Goal: Book appointment/travel/reservation

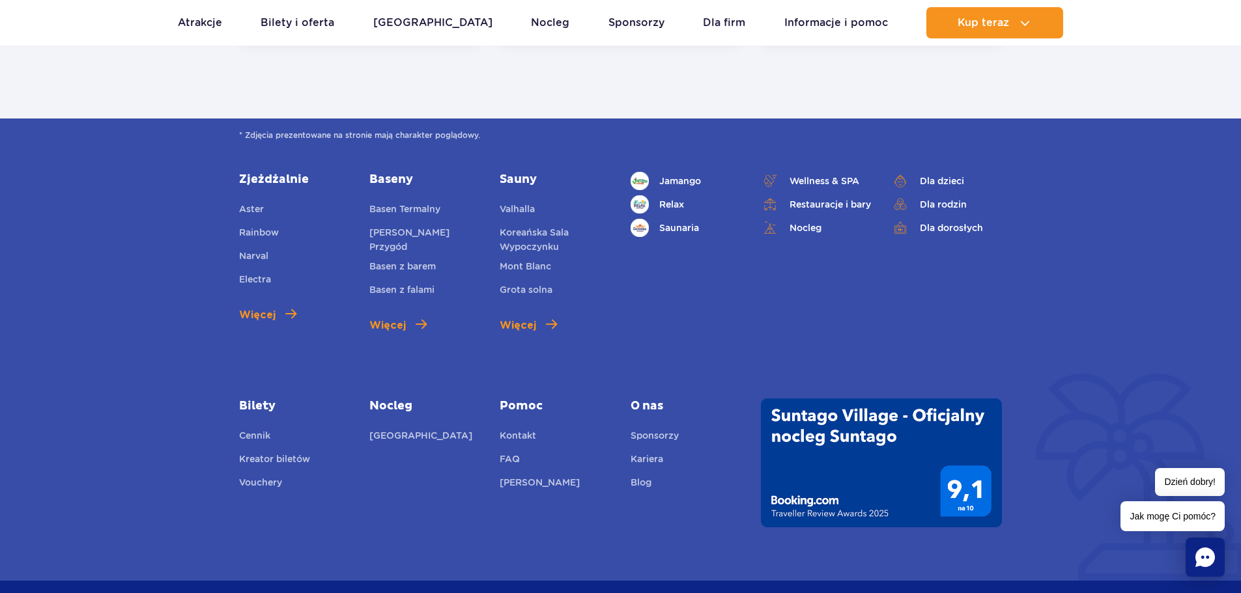
scroll to position [2345, 0]
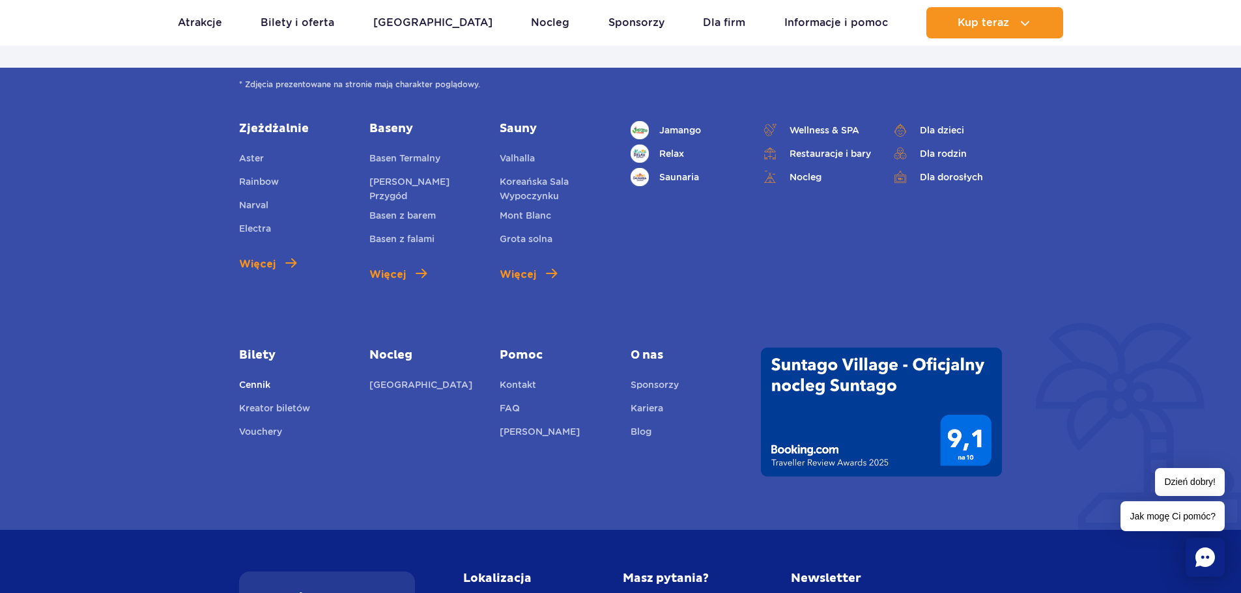
click at [258, 378] on link "Cennik" at bounding box center [254, 387] width 31 height 18
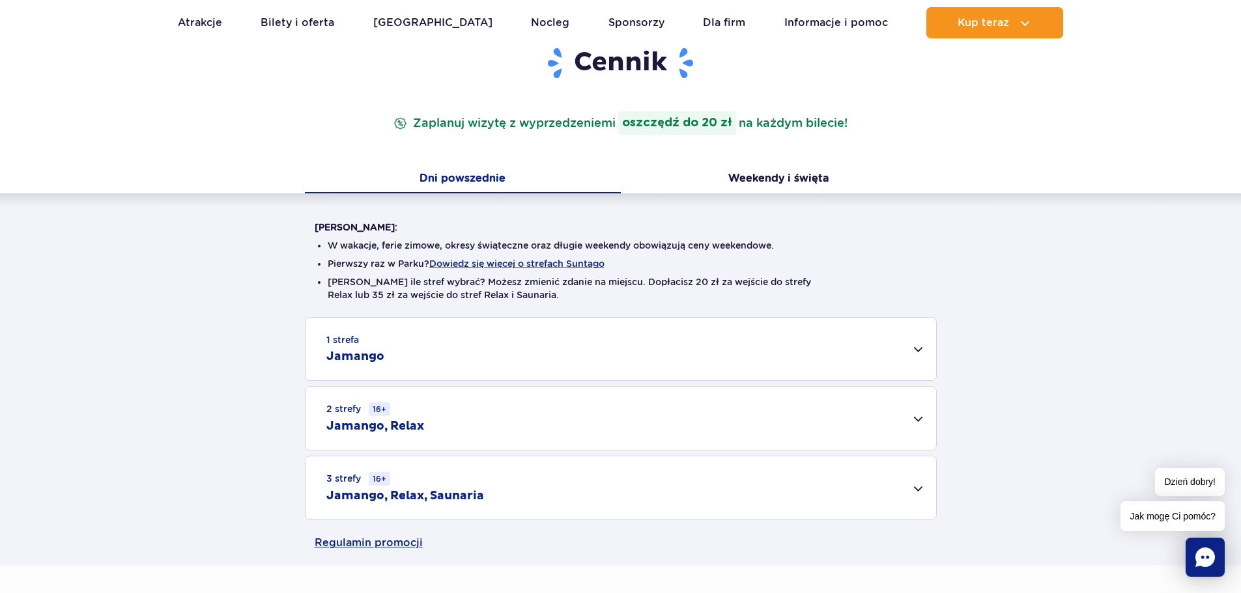
scroll to position [195, 0]
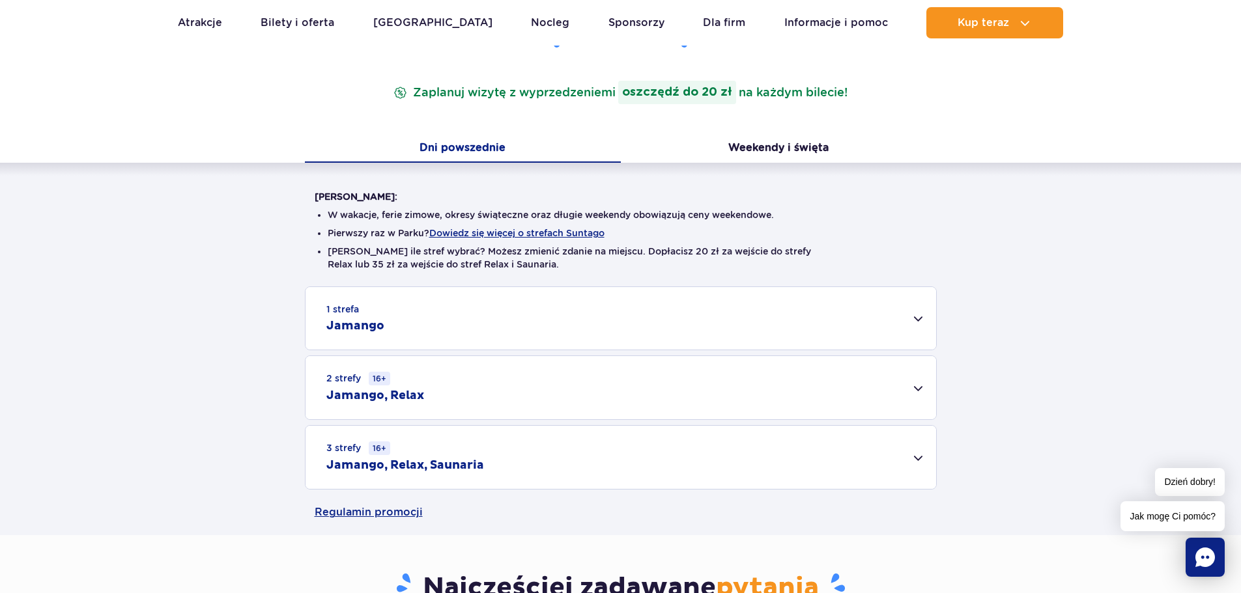
click at [915, 448] on div "3 strefy 16+ Jamango, Relax, Saunaria" at bounding box center [621, 457] width 631 height 63
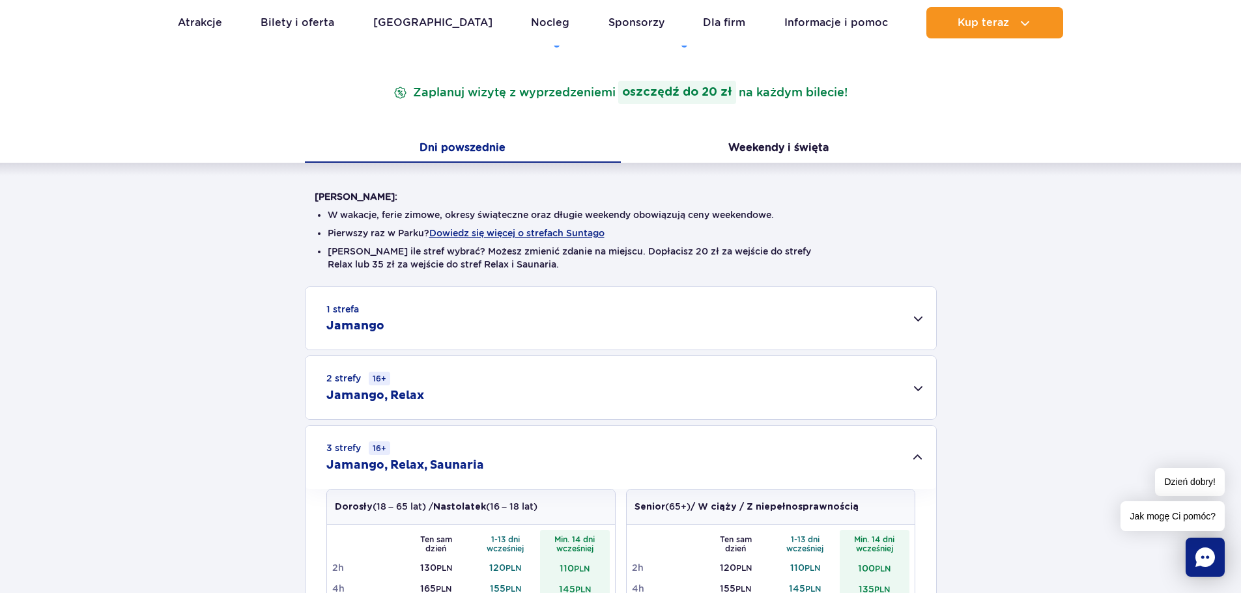
click at [923, 330] on div "1 strefa Jamango" at bounding box center [621, 318] width 631 height 63
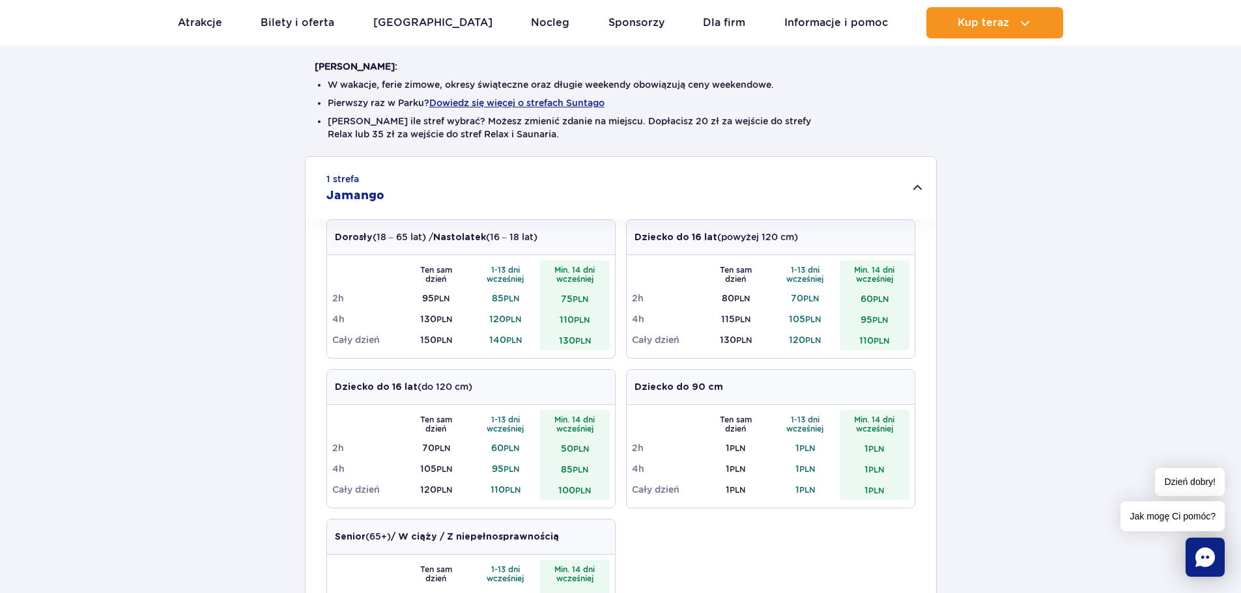
scroll to position [0, 0]
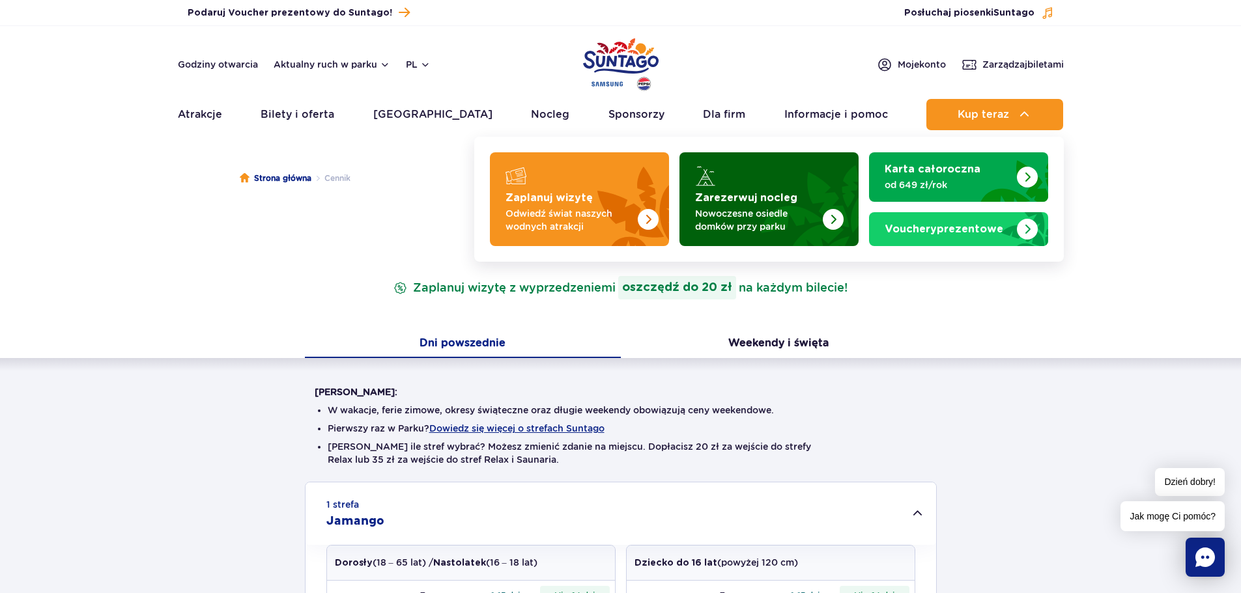
click at [834, 207] on img "Zarezerwuj nocleg" at bounding box center [801, 196] width 115 height 102
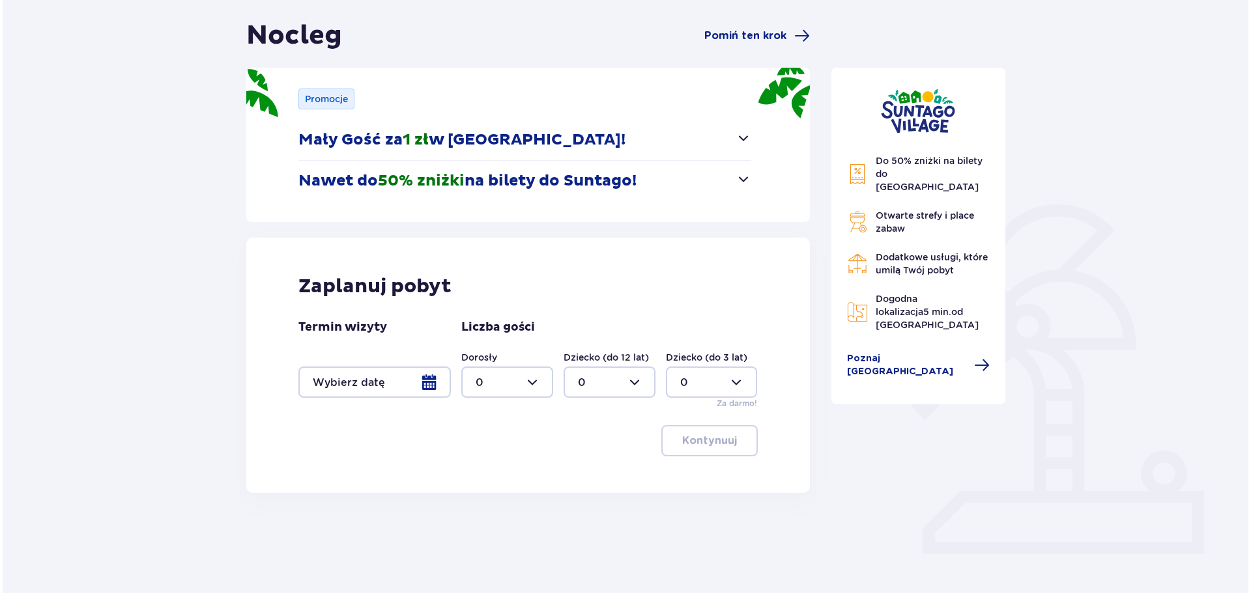
scroll to position [130, 0]
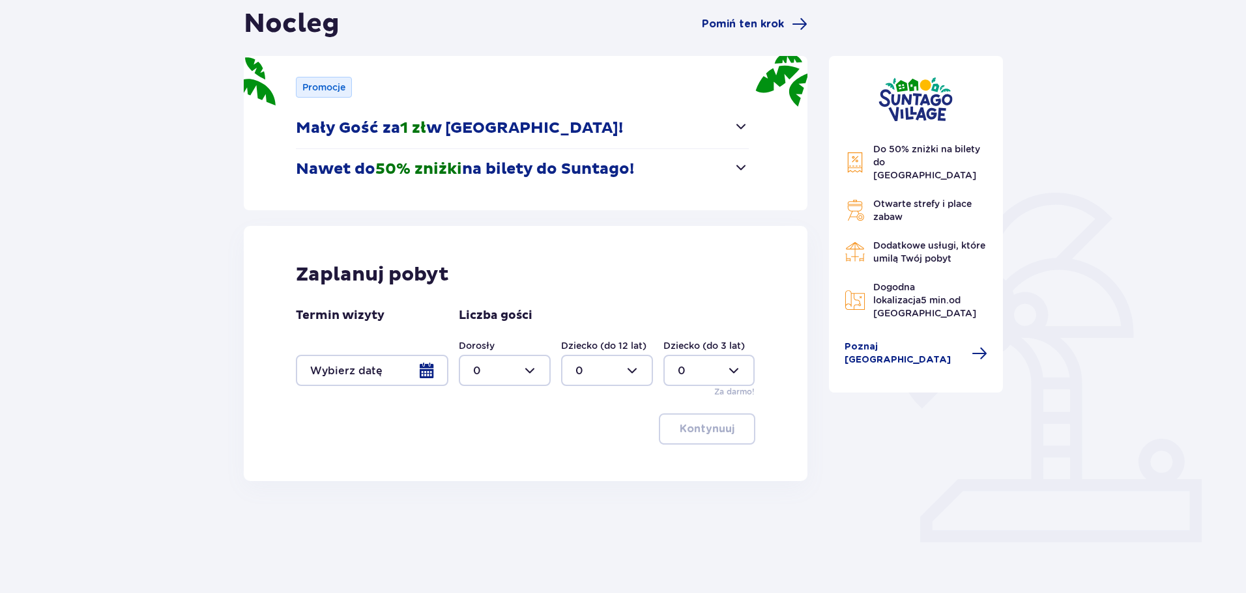
click at [433, 375] on div at bounding box center [372, 370] width 152 height 31
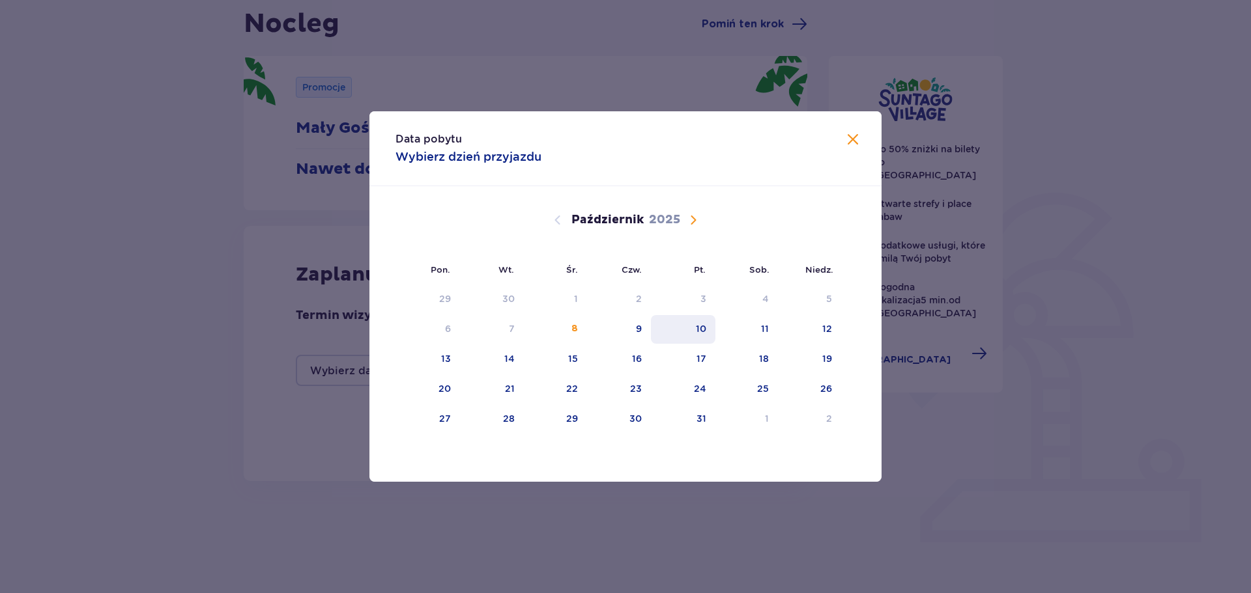
click at [697, 334] on div "10" at bounding box center [701, 328] width 10 height 13
click at [769, 334] on div "11" at bounding box center [765, 328] width 8 height 13
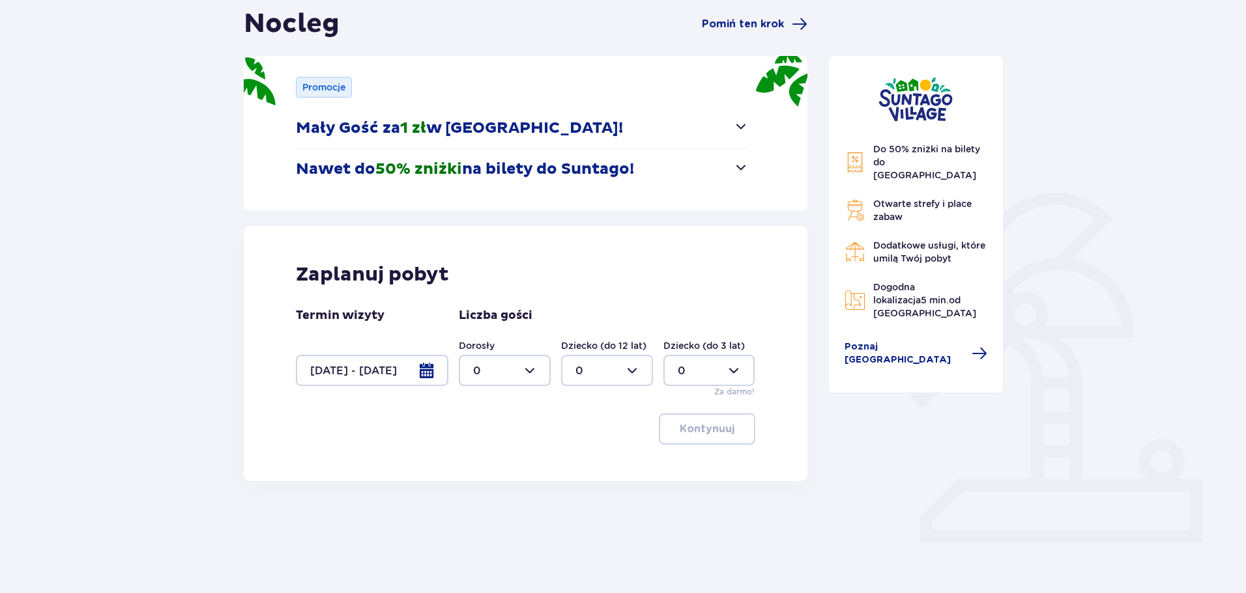
click at [435, 370] on div at bounding box center [372, 370] width 152 height 31
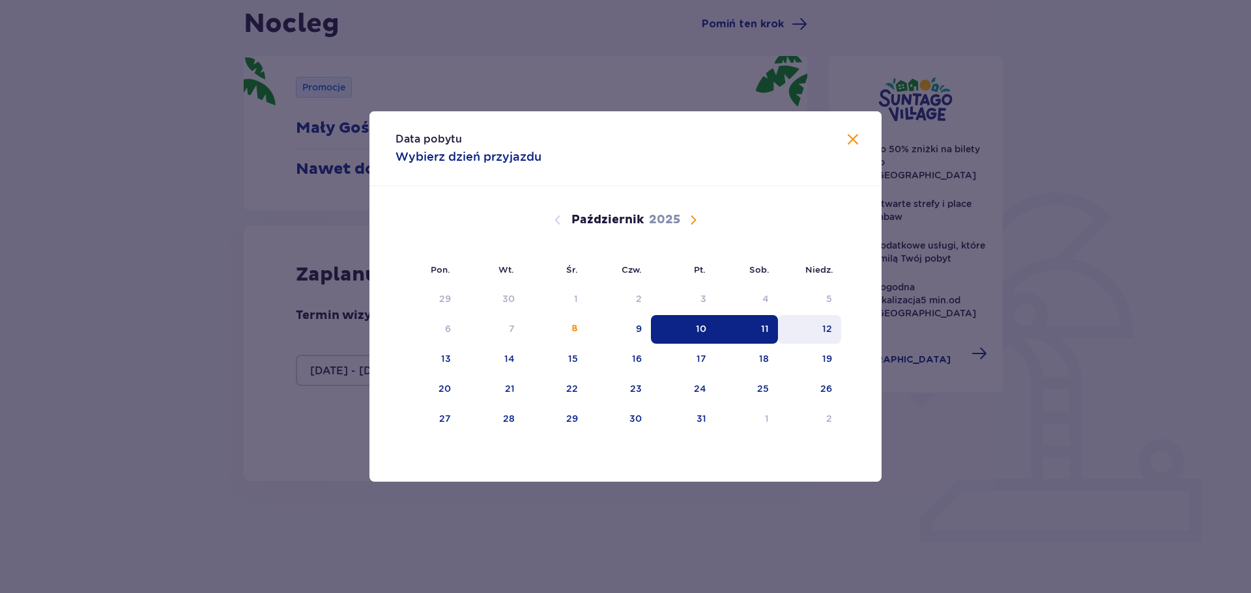
click at [824, 324] on div "12" at bounding box center [827, 328] width 10 height 13
click at [697, 332] on div "10" at bounding box center [701, 328] width 10 height 13
click at [812, 330] on div "12" at bounding box center [809, 329] width 63 height 29
type input "[DATE] - [DATE]"
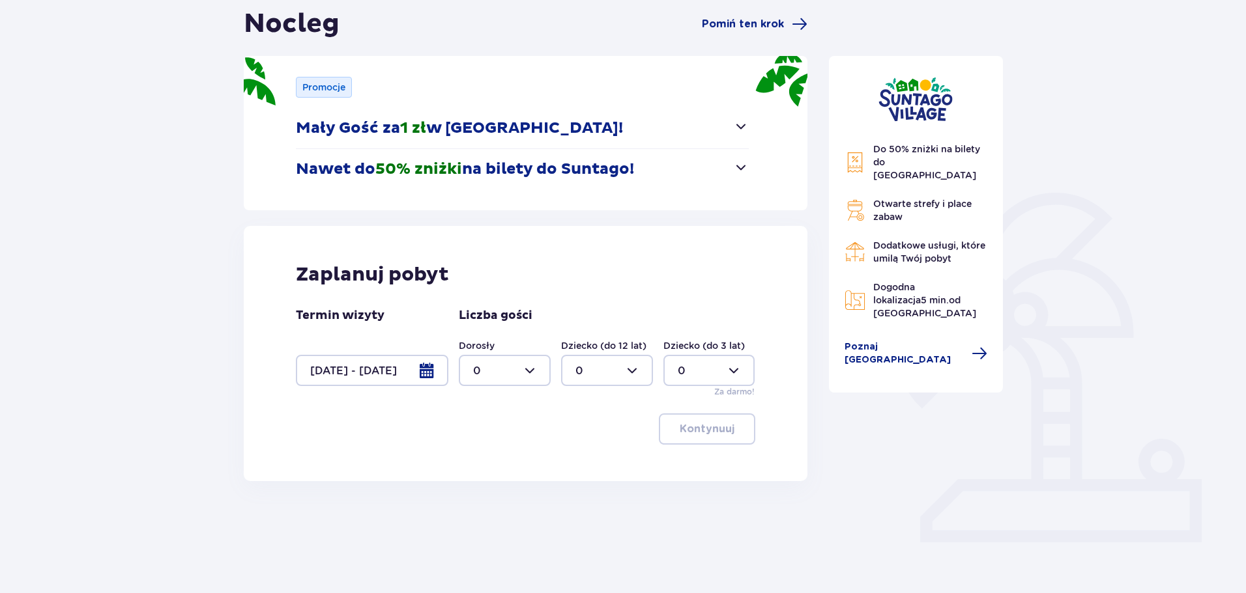
click at [536, 369] on div at bounding box center [505, 370] width 92 height 31
click at [484, 407] on p "10" at bounding box center [479, 409] width 12 height 14
type input "10"
click at [722, 426] on p "Kontynuuj" at bounding box center [706, 429] width 55 height 14
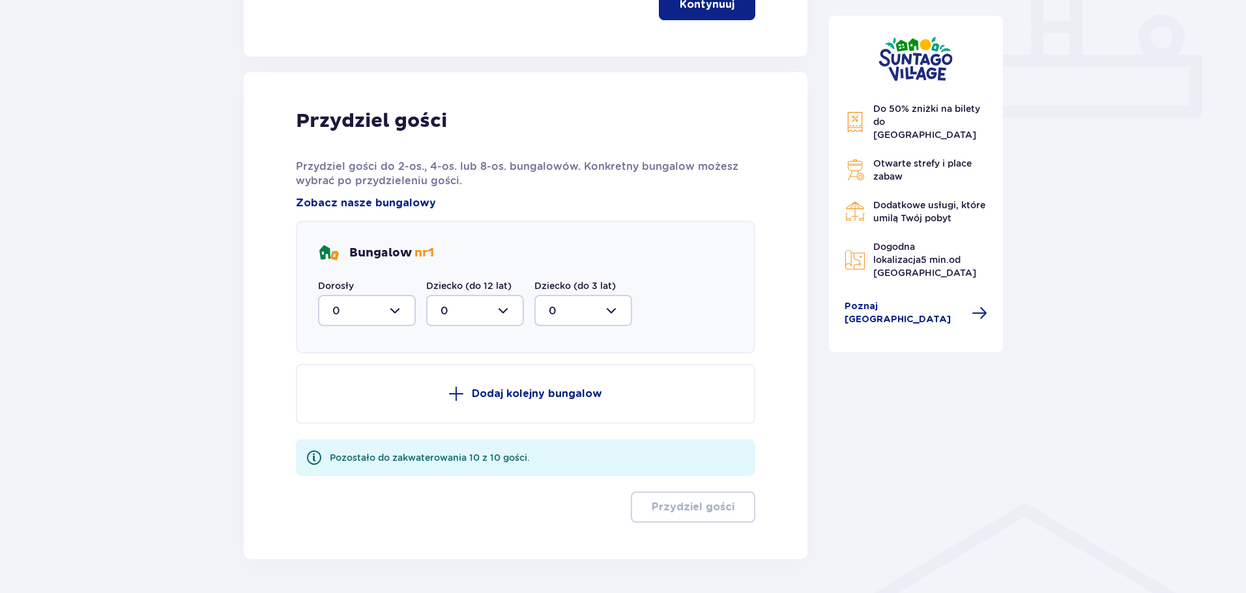
scroll to position [534, 0]
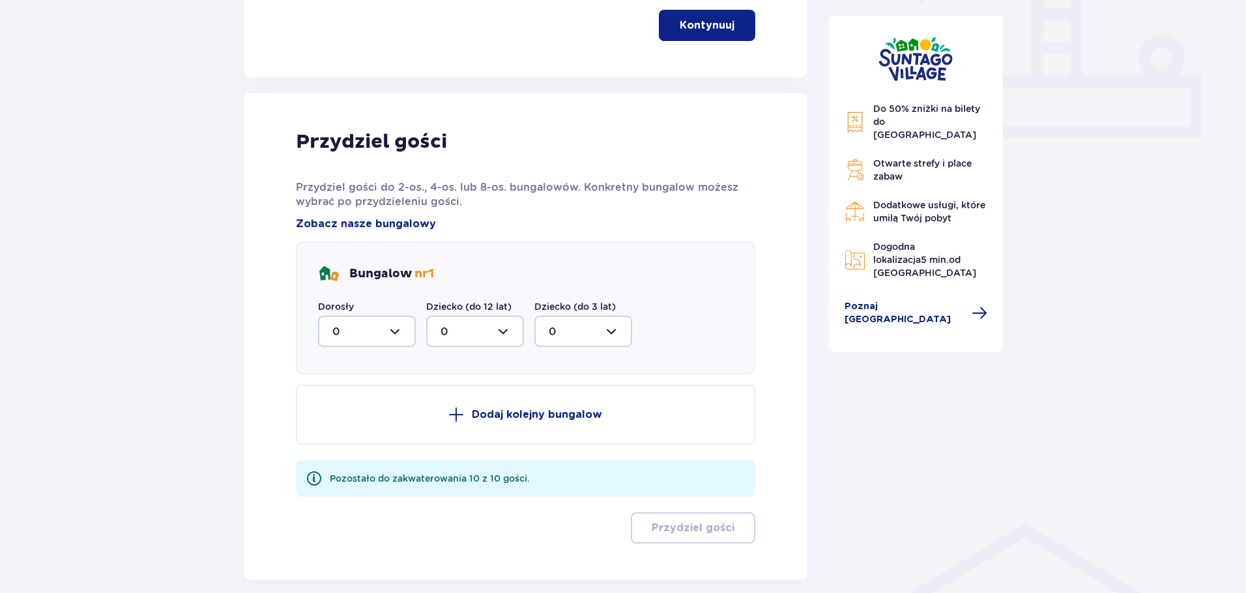
click at [395, 326] on div at bounding box center [367, 331] width 98 height 31
click at [336, 422] on p "2" at bounding box center [335, 426] width 7 height 14
type input "2"
click at [515, 416] on p "Dodaj kolejny bungalow" at bounding box center [537, 415] width 130 height 14
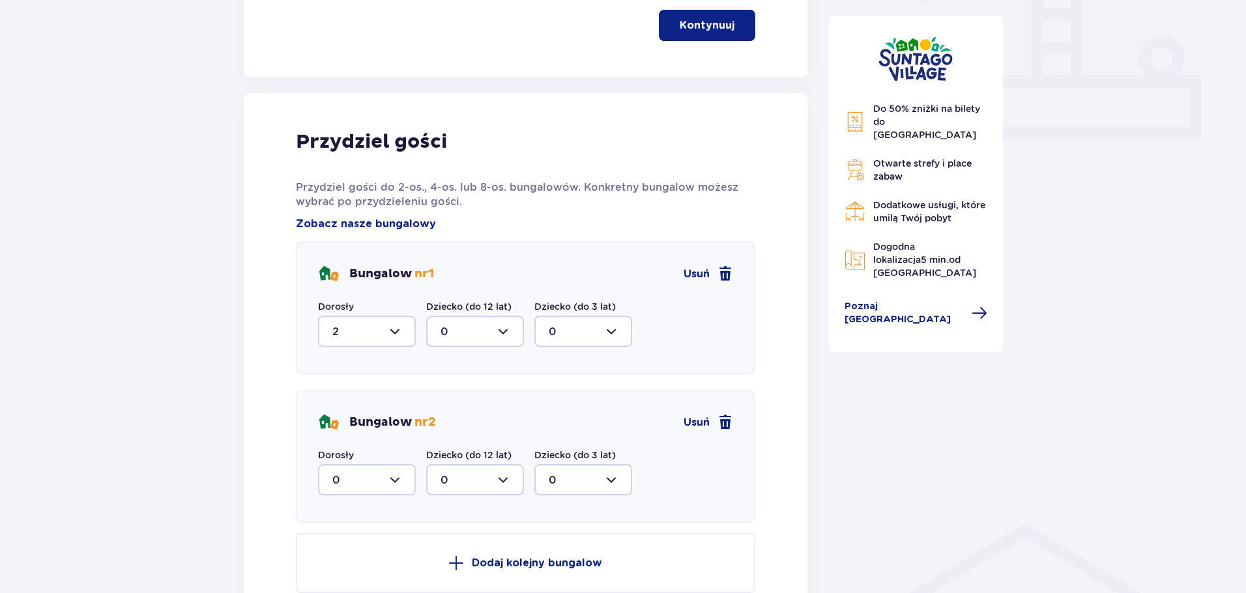
click at [388, 480] on div at bounding box center [367, 480] width 98 height 31
click at [357, 404] on div "2" at bounding box center [366, 408] width 69 height 14
type input "2"
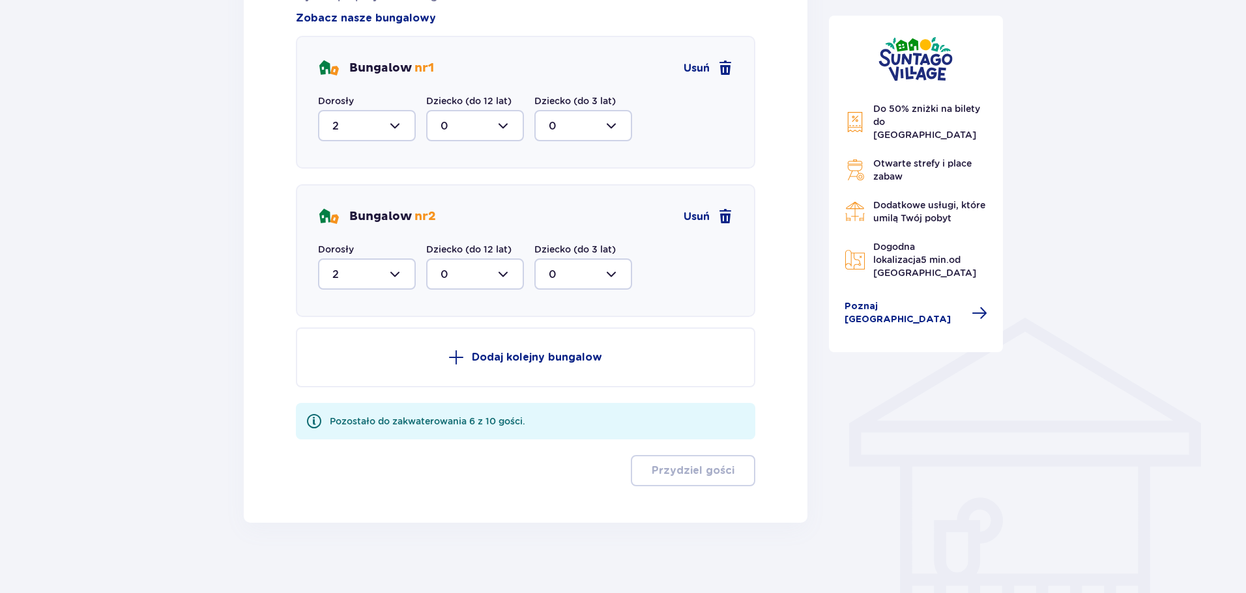
scroll to position [748, 0]
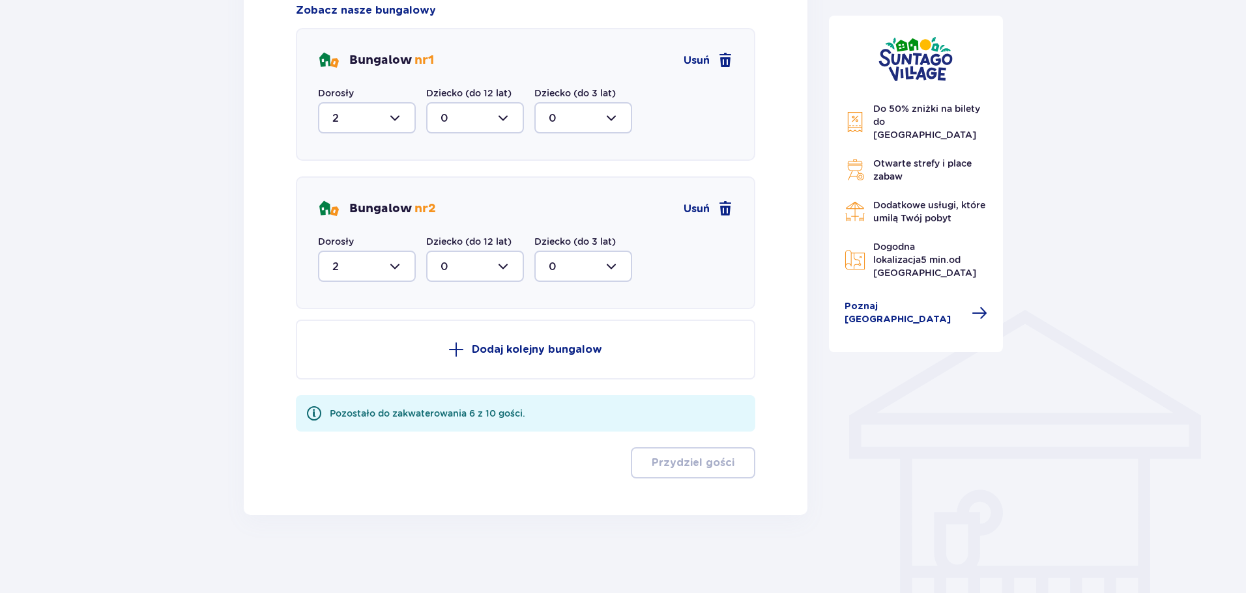
click at [455, 345] on span at bounding box center [456, 350] width 16 height 16
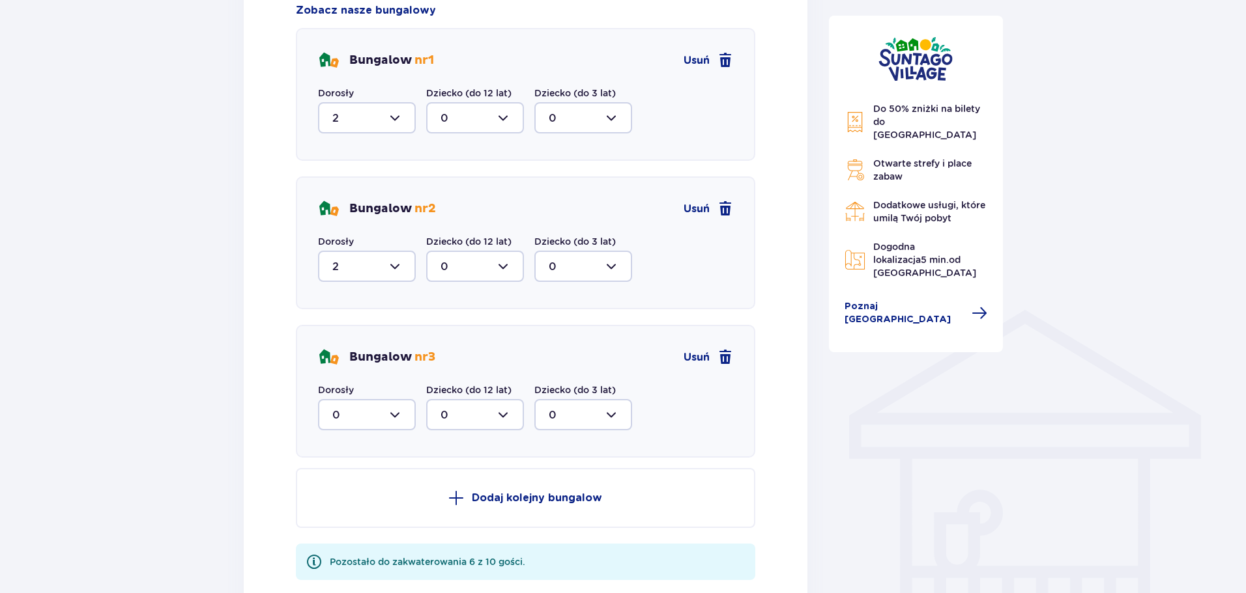
click at [401, 413] on div at bounding box center [367, 414] width 98 height 31
click at [365, 509] on div "2" at bounding box center [366, 509] width 69 height 14
type input "2"
click at [455, 496] on span at bounding box center [456, 499] width 16 height 16
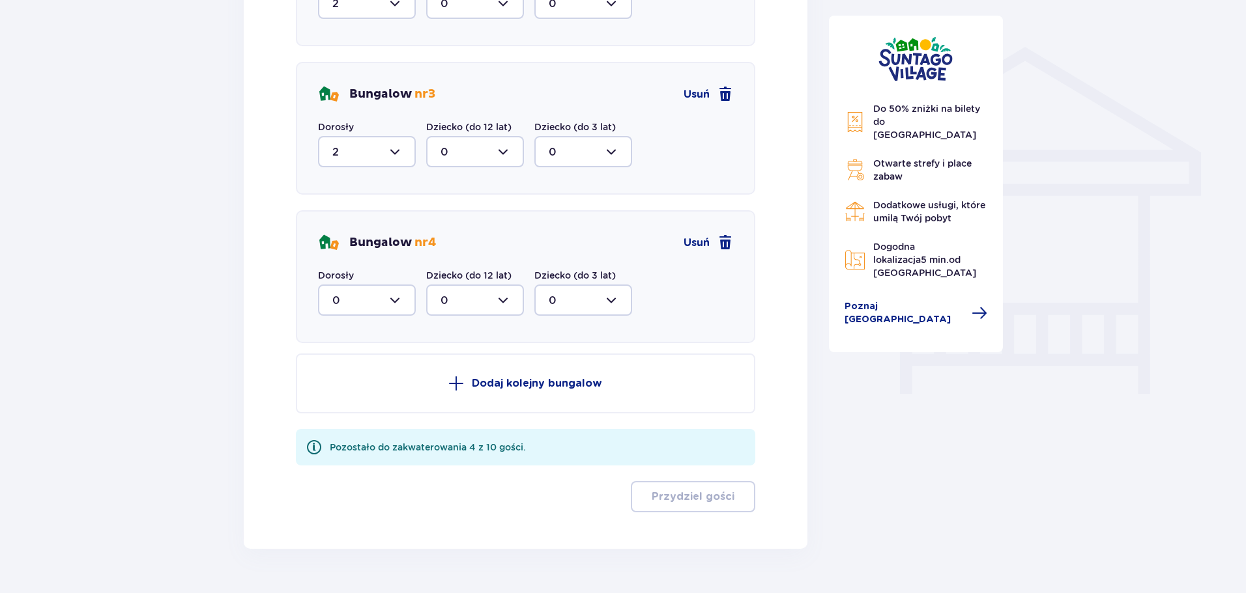
scroll to position [1045, 0]
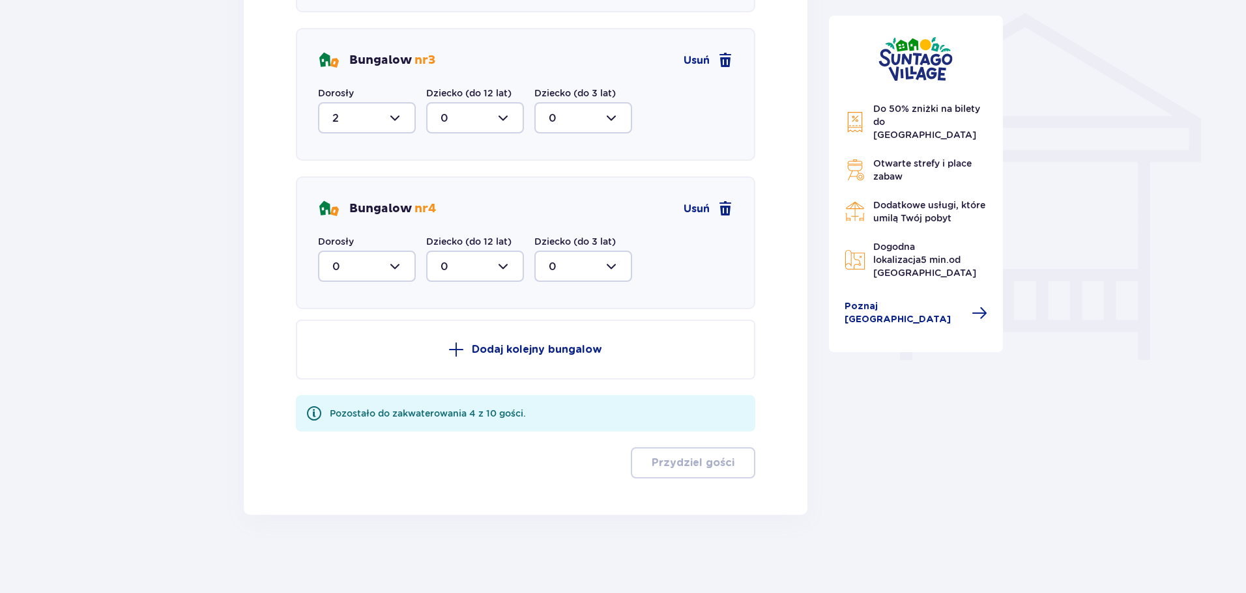
click at [403, 266] on div at bounding box center [367, 266] width 98 height 31
click at [351, 362] on div "2" at bounding box center [366, 361] width 69 height 14
type input "2"
click at [459, 355] on span at bounding box center [456, 350] width 16 height 16
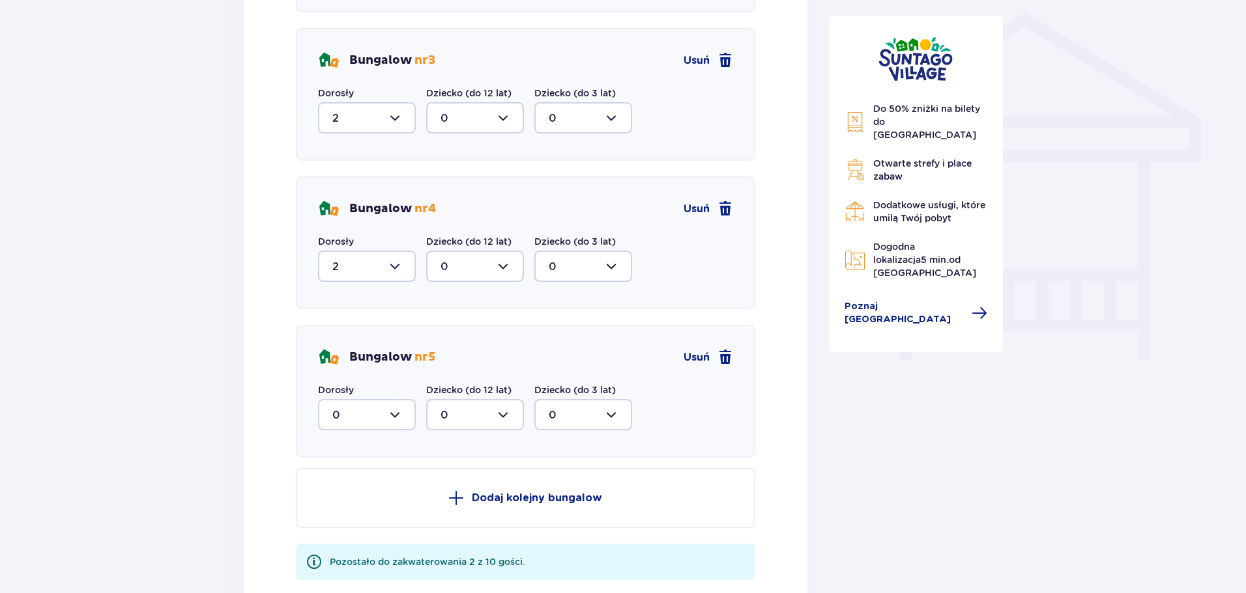
click at [402, 413] on div at bounding box center [367, 414] width 98 height 31
click at [353, 506] on div "2" at bounding box center [366, 509] width 69 height 14
type input "2"
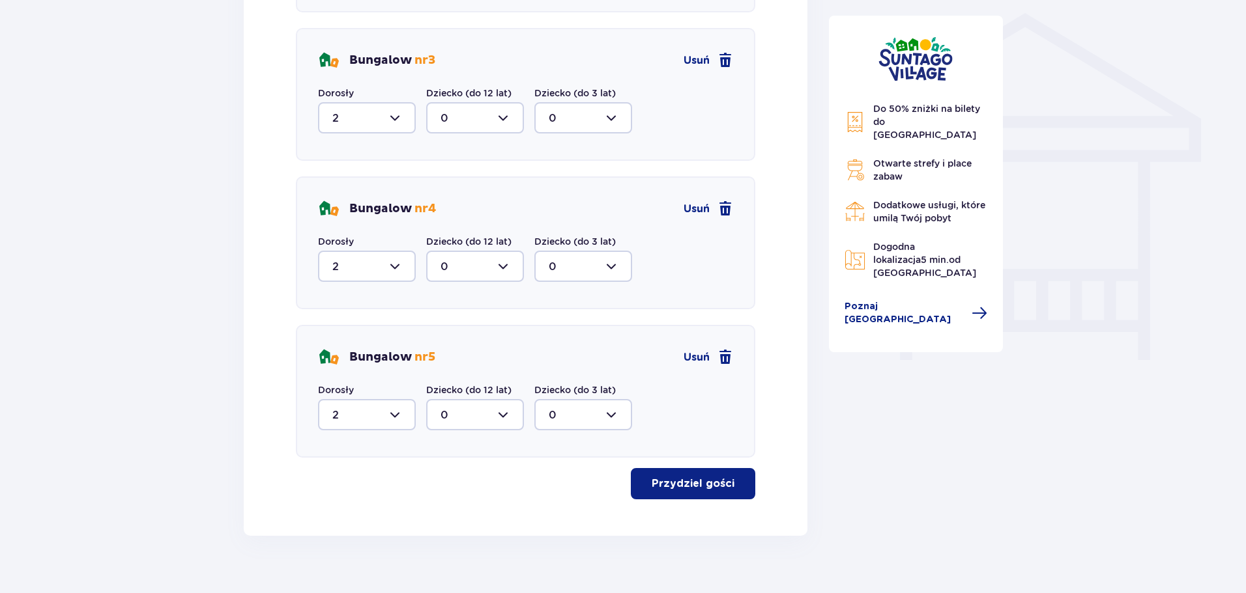
click at [708, 486] on p "Przydziel gości" at bounding box center [692, 484] width 83 height 14
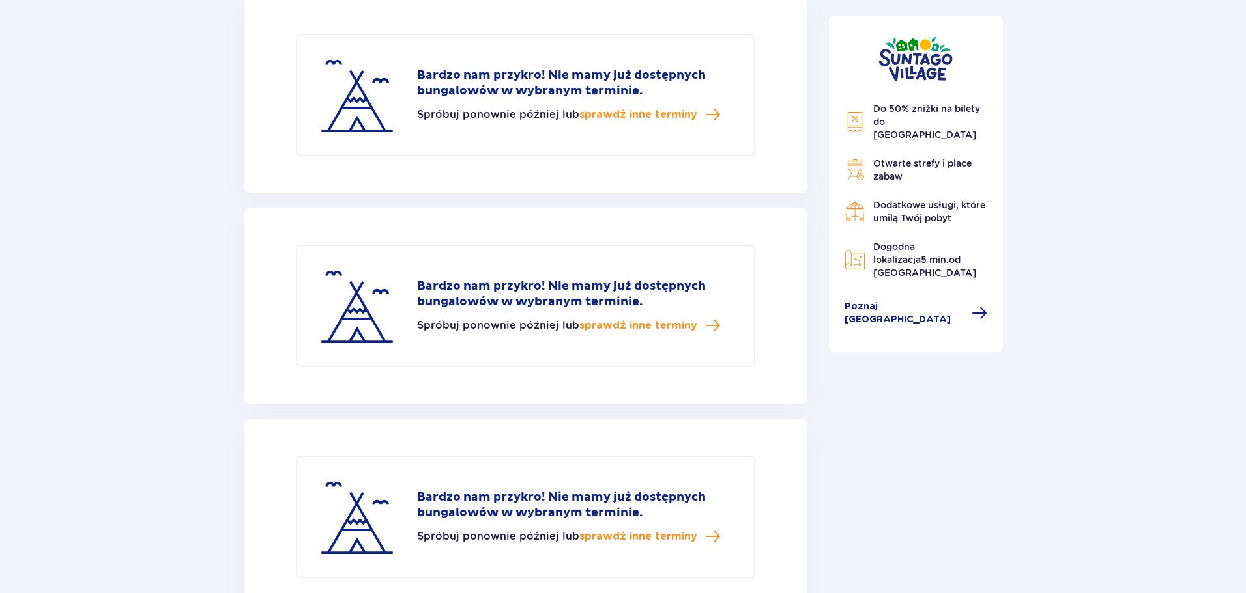
scroll to position [2121, 0]
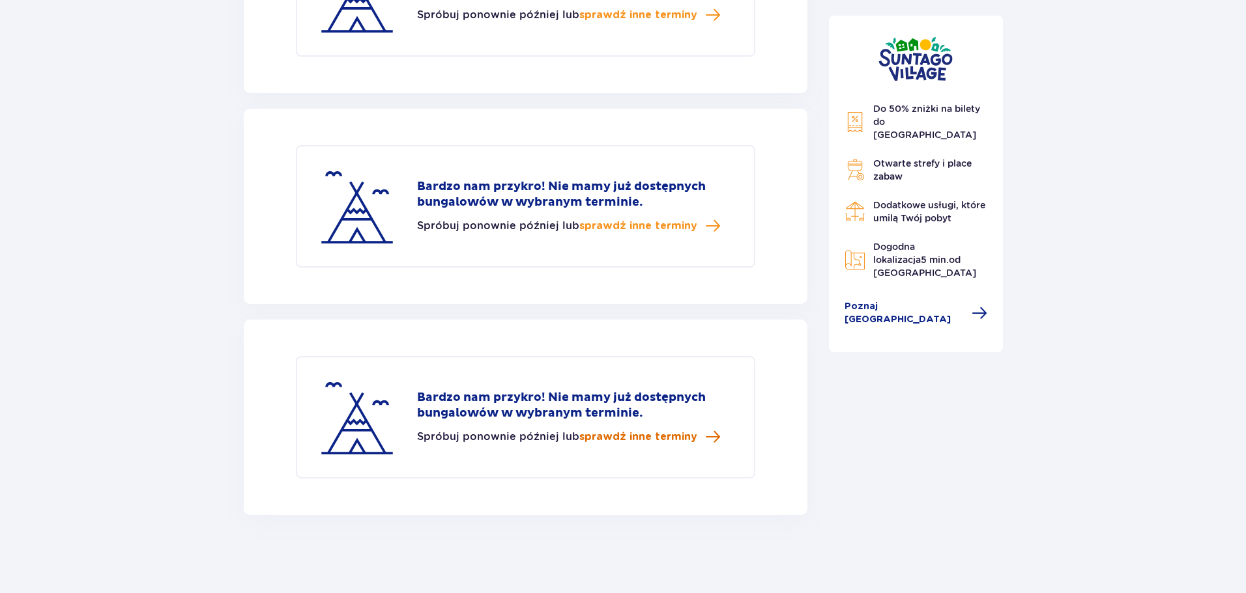
click at [668, 439] on span "sprawdź inne terminy" at bounding box center [638, 437] width 118 height 14
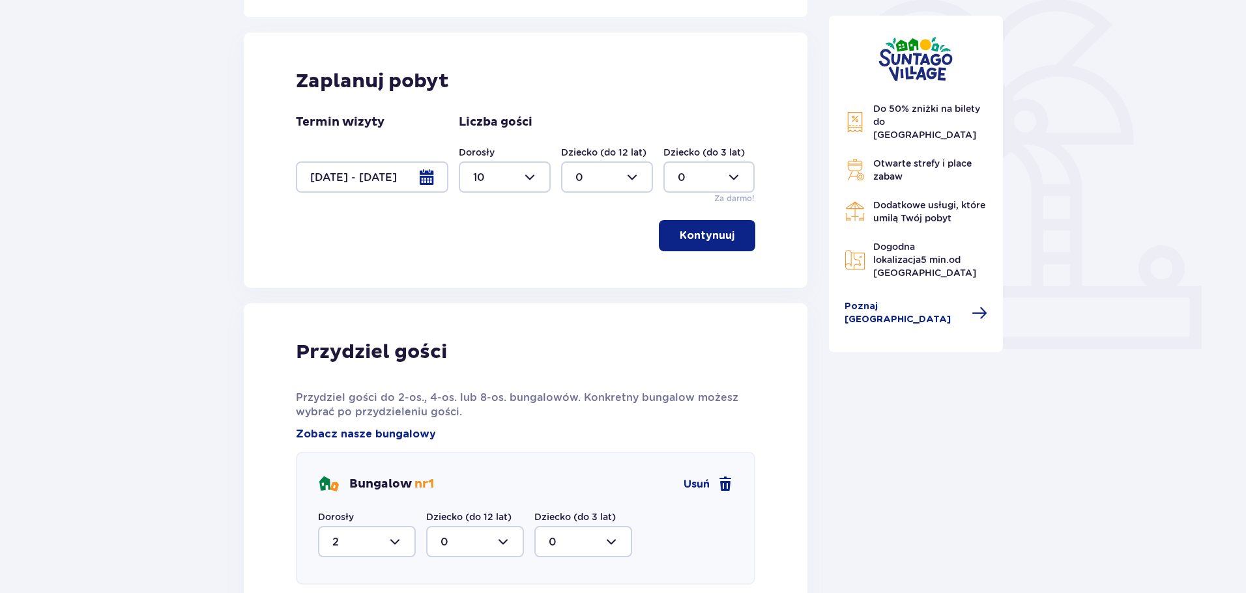
scroll to position [0, 0]
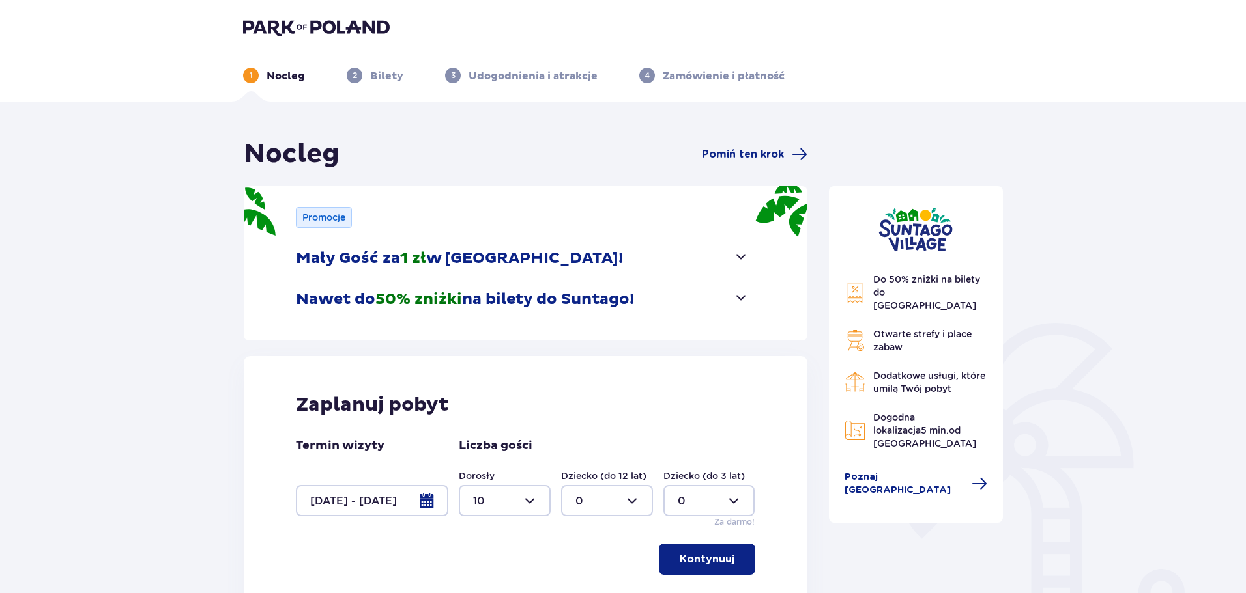
drag, startPoint x: 486, startPoint y: 294, endPoint x: 554, endPoint y: 312, distance: 70.0
click at [488, 294] on p "Nawet do 50% zniżki na bilety do [GEOGRAPHIC_DATA]!" at bounding box center [465, 300] width 338 height 20
